Goal: Browse casually

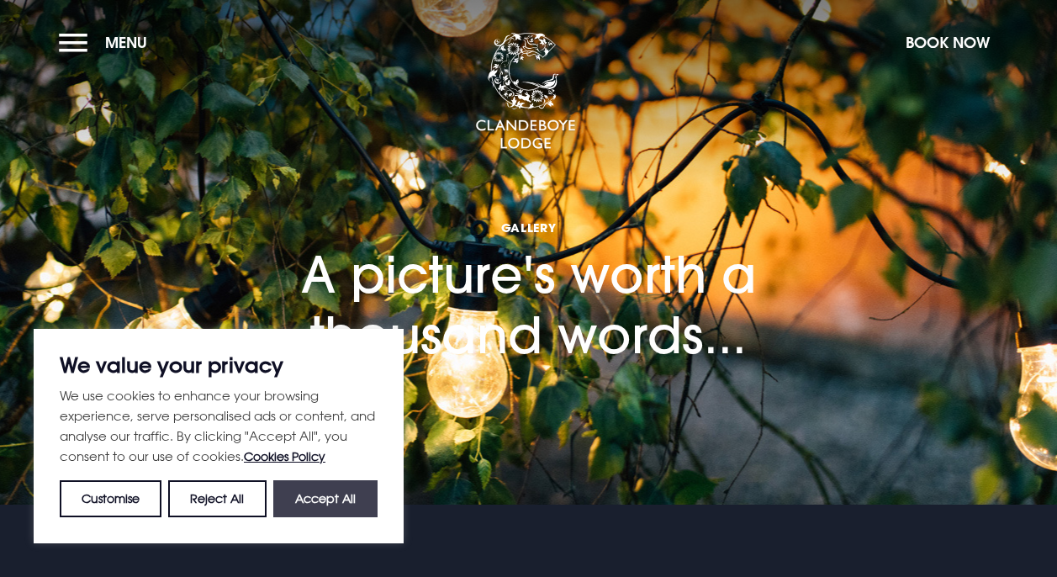
click at [336, 499] on button "Accept All" at bounding box center [325, 498] width 104 height 37
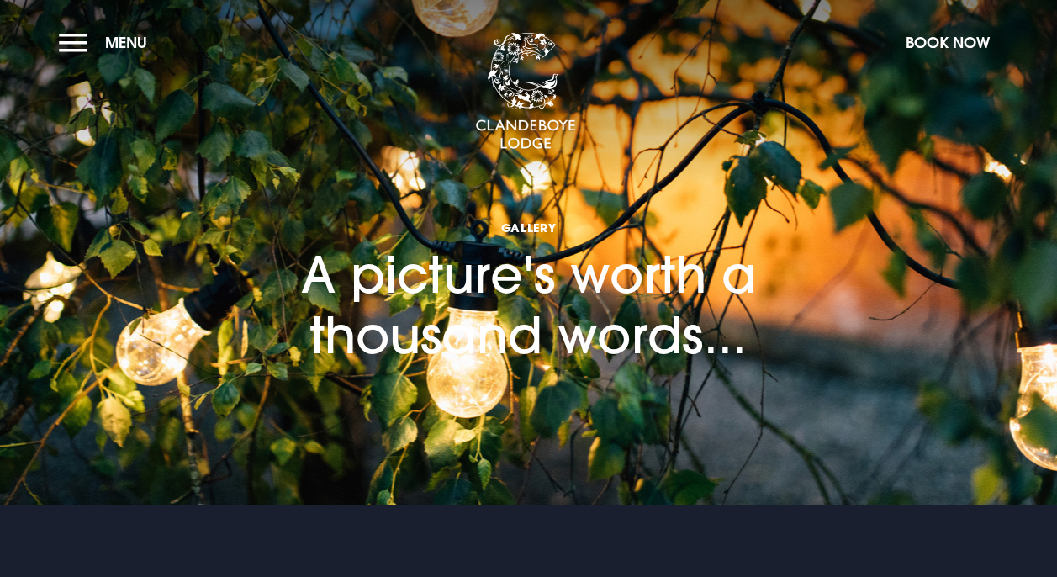
checkbox input "true"
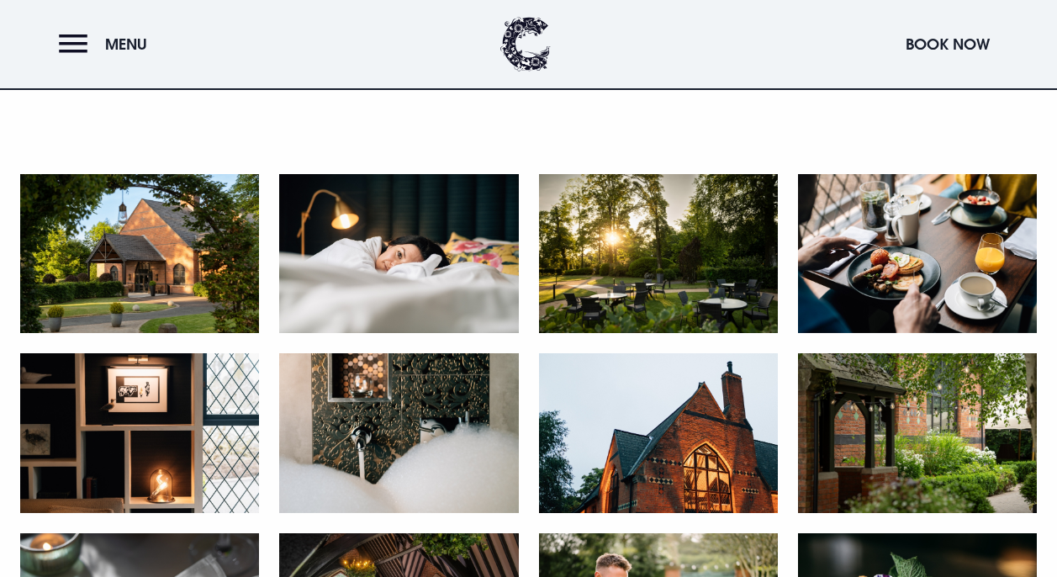
scroll to position [675, 0]
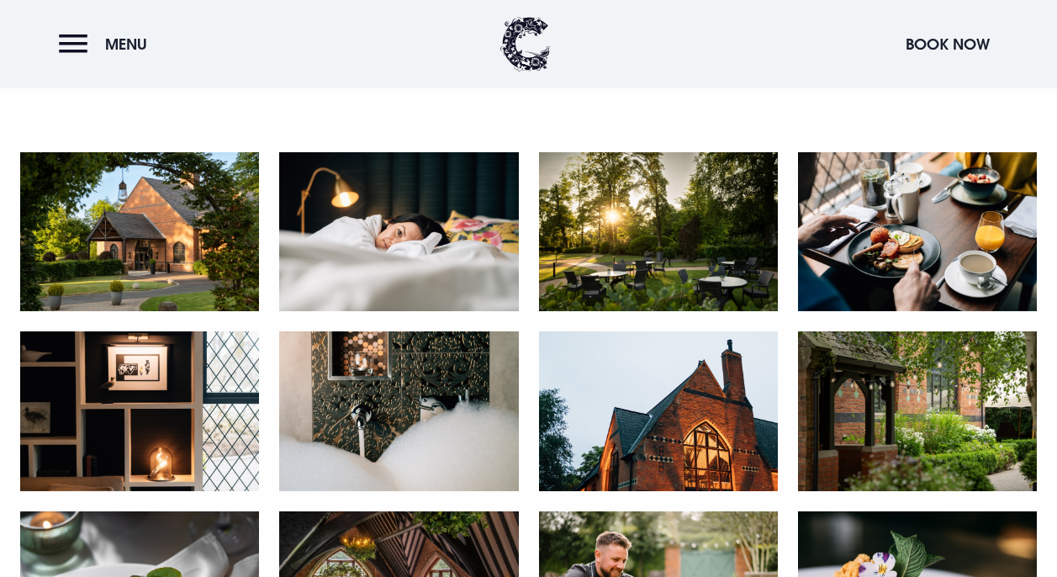
click at [414, 403] on img at bounding box center [398, 410] width 239 height 159
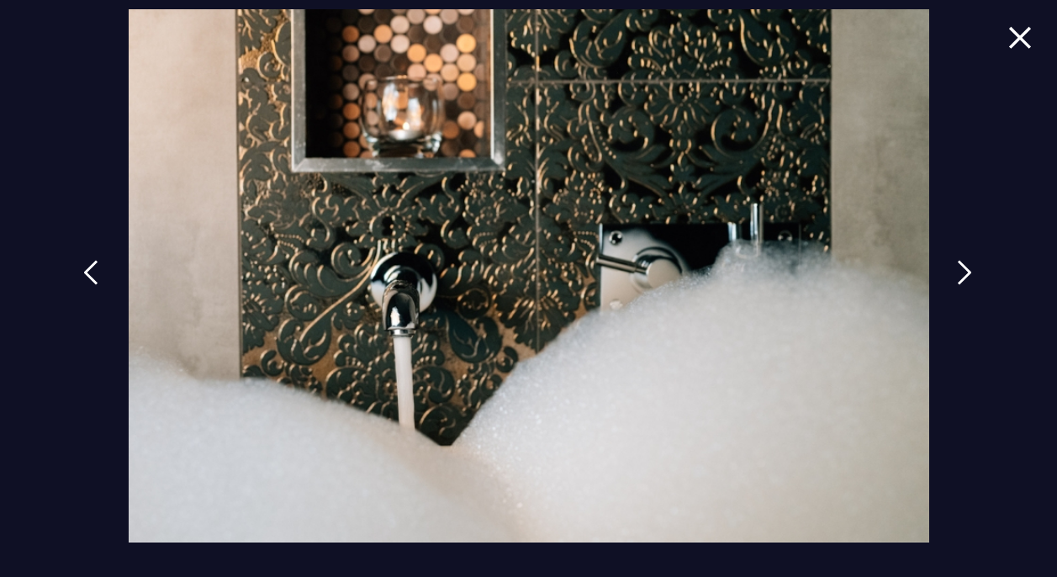
click at [1024, 33] on img at bounding box center [1020, 37] width 24 height 23
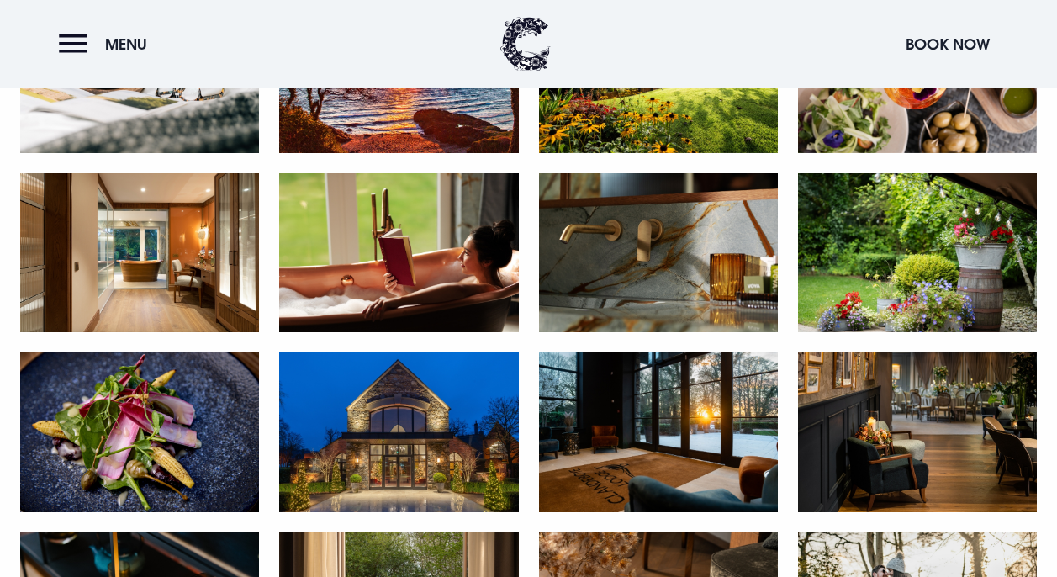
scroll to position [1617, 0]
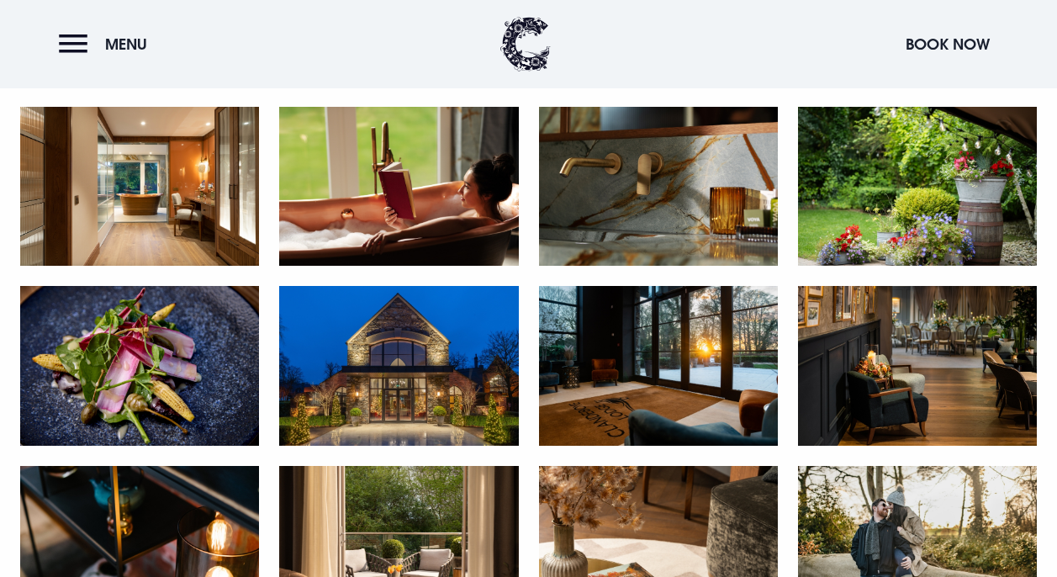
click at [423, 373] on img at bounding box center [398, 365] width 239 height 159
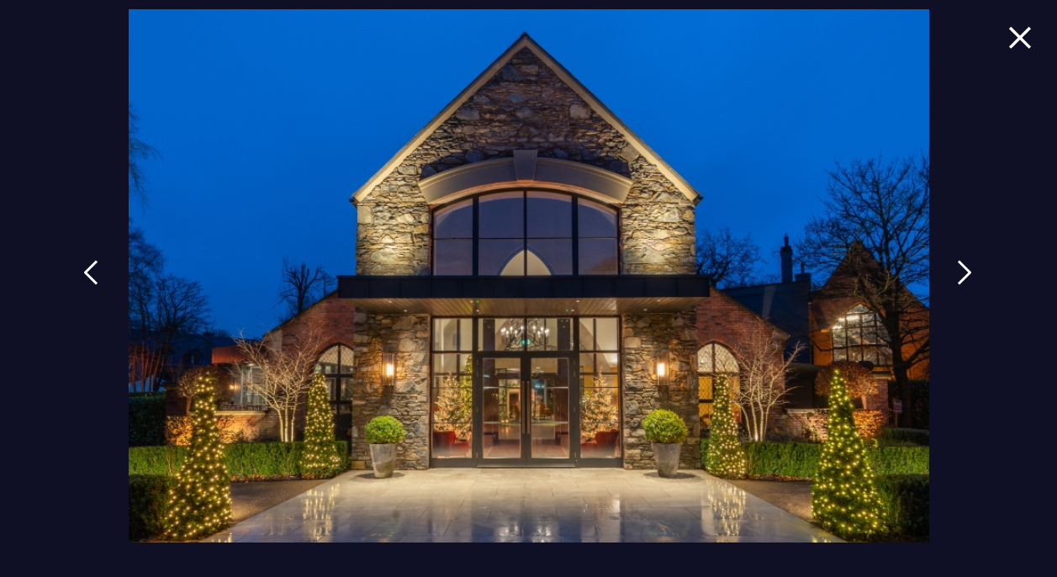
click at [1016, 39] on img at bounding box center [1020, 37] width 24 height 23
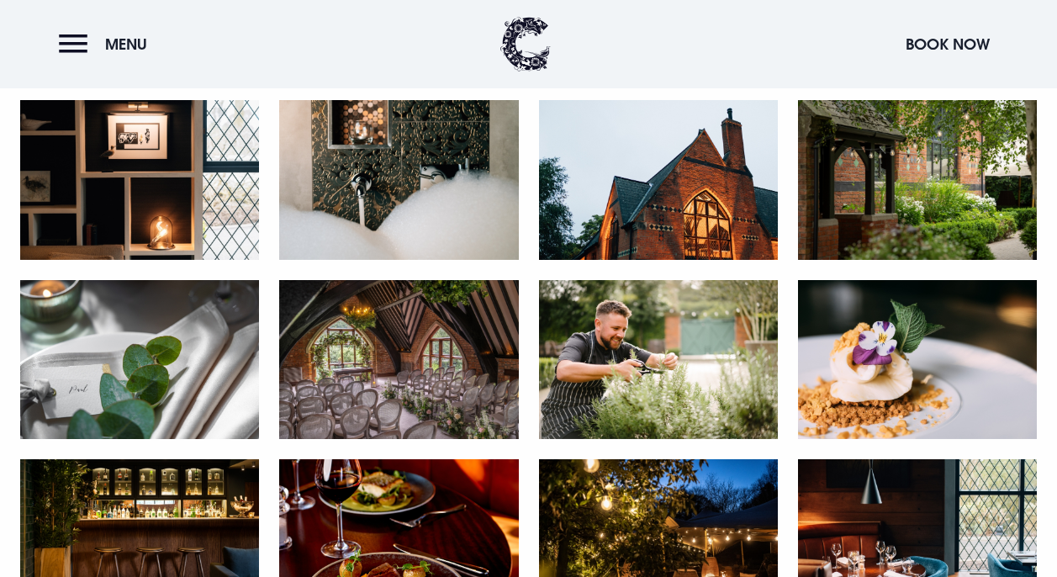
scroll to position [698, 0]
